Goal: Navigation & Orientation: Find specific page/section

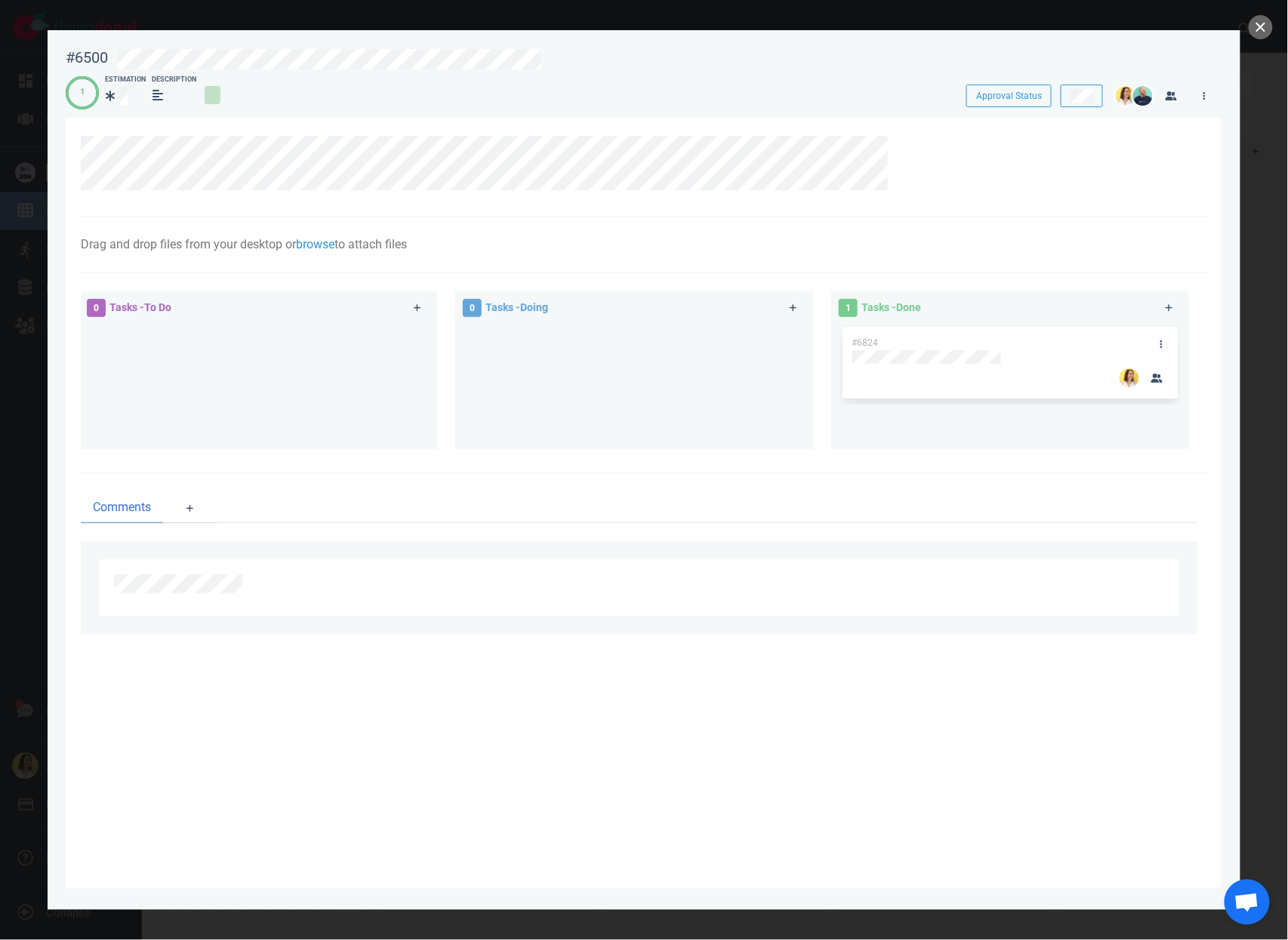
scroll to position [0, 227]
click at [1261, 22] on button "close" at bounding box center [1261, 27] width 24 height 24
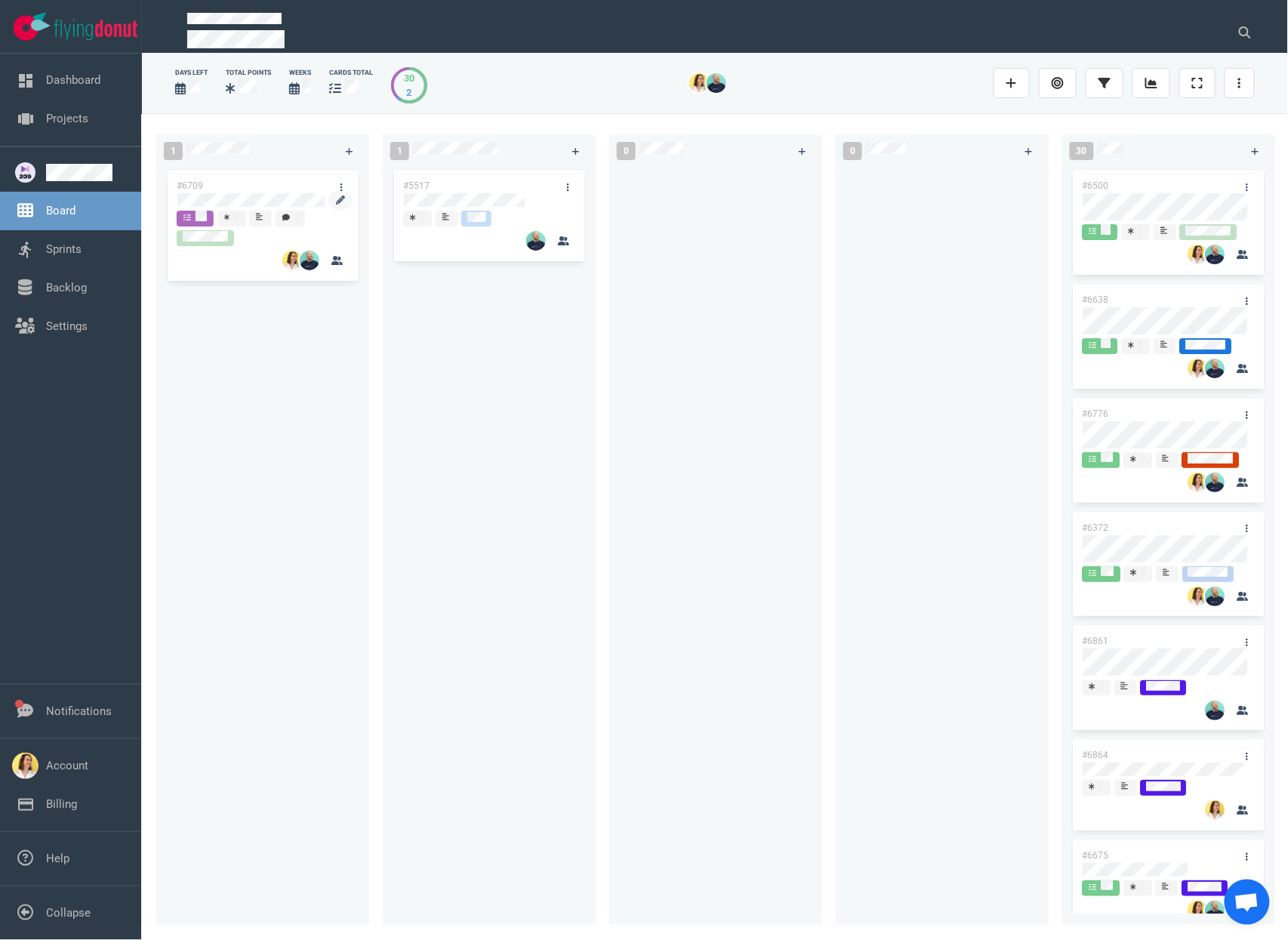
click at [240, 193] on div at bounding box center [262, 201] width 172 height 18
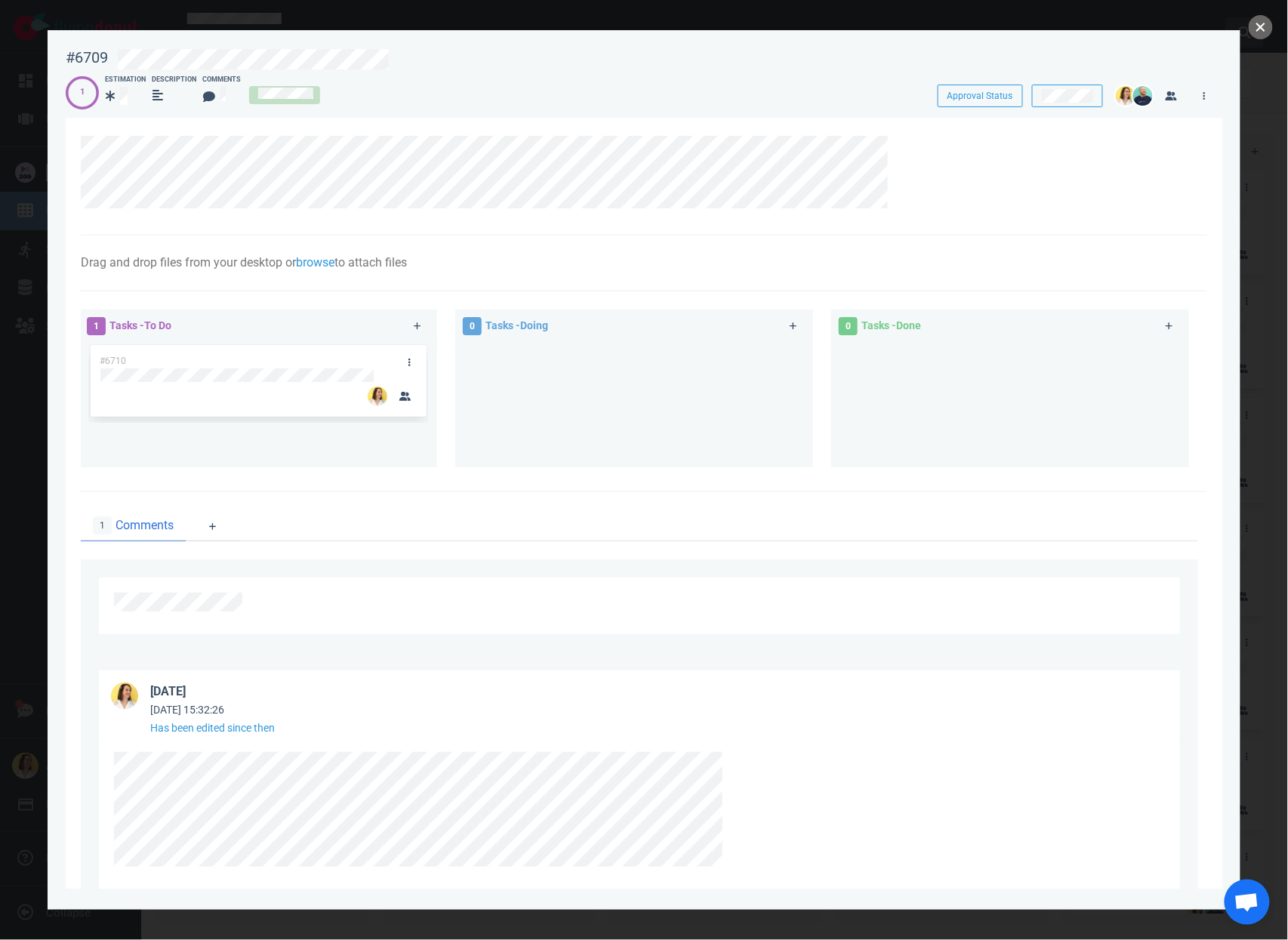
click at [1262, 26] on button "close" at bounding box center [1261, 27] width 24 height 24
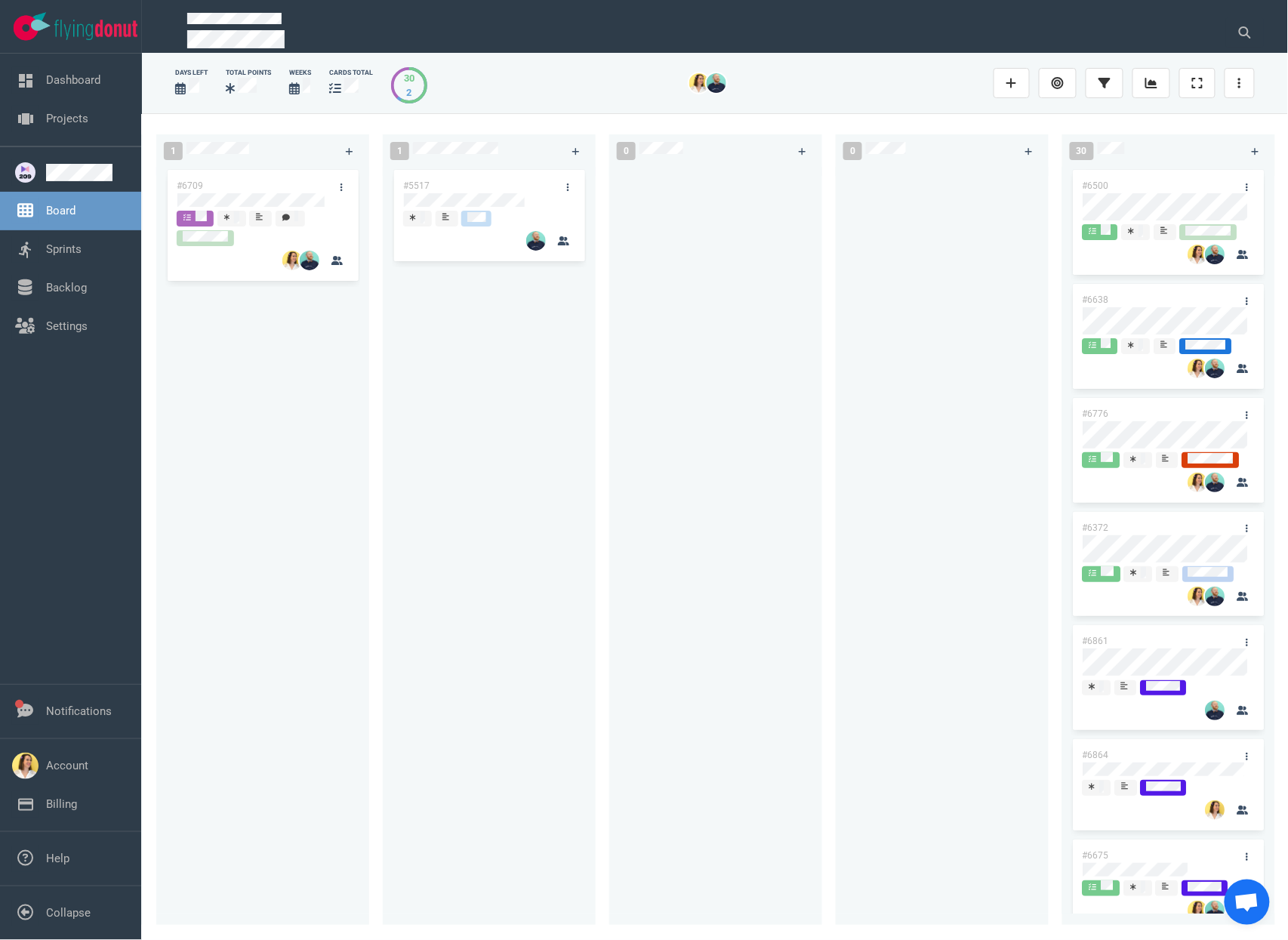
click at [849, 521] on div at bounding box center [942, 537] width 195 height 741
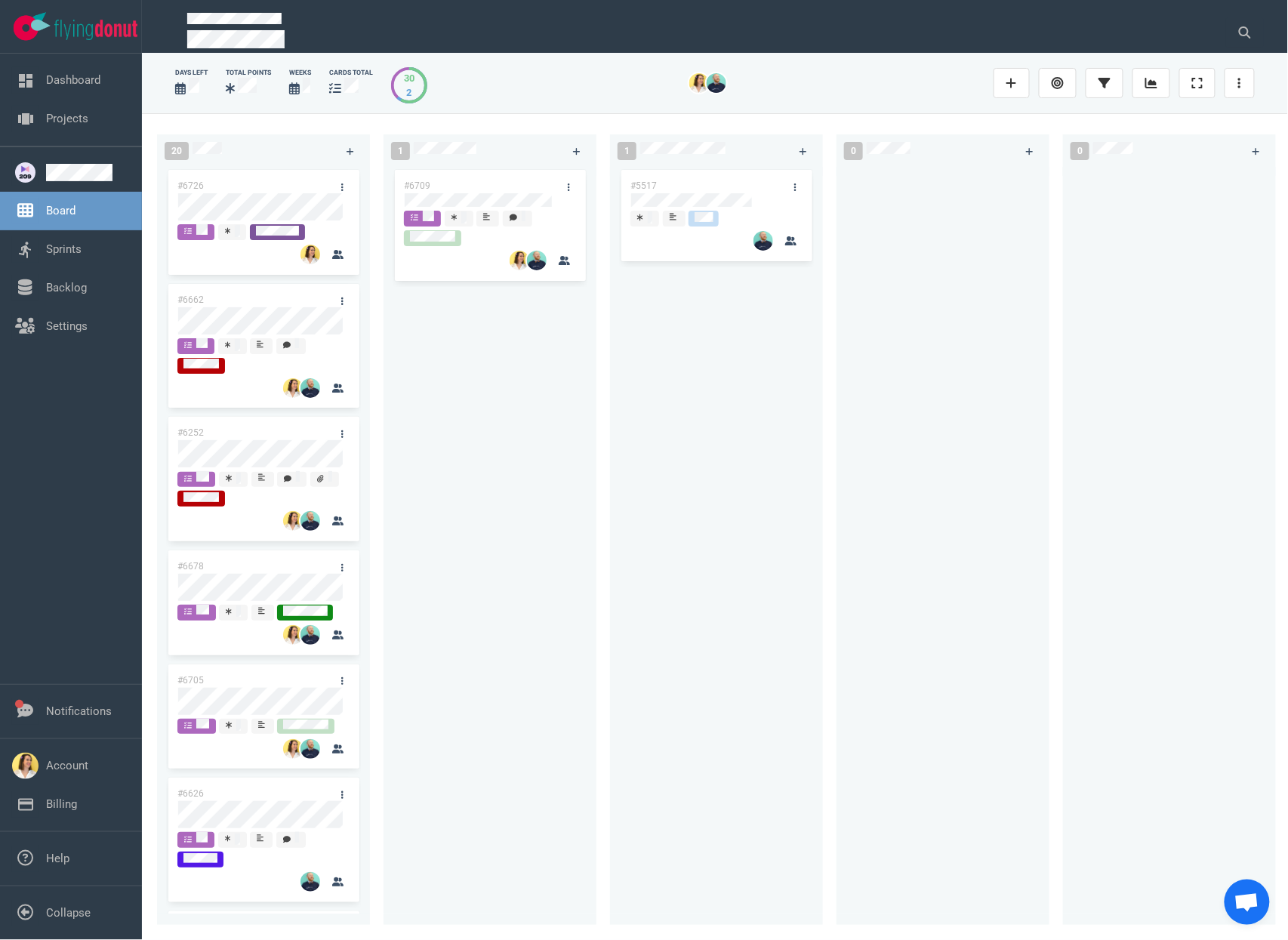
click at [564, 598] on div "#6709" at bounding box center [490, 537] width 195 height 741
